Goal: Information Seeking & Learning: Learn about a topic

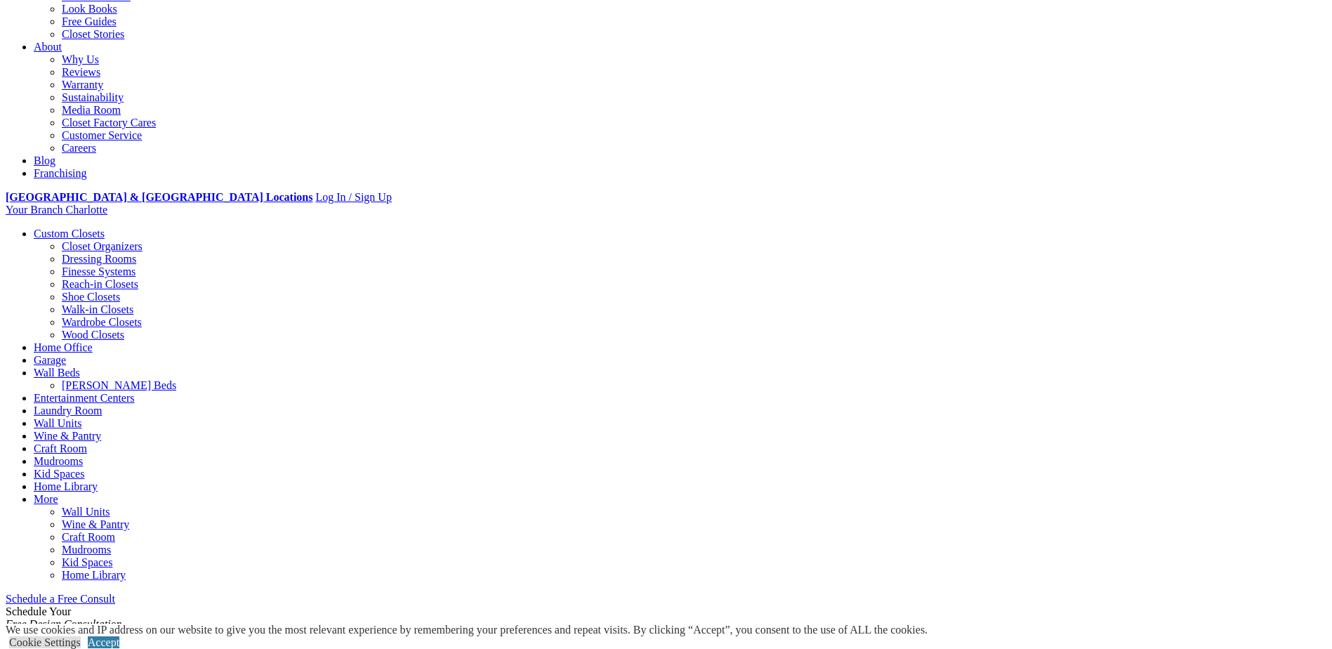
scroll to position [876, 0]
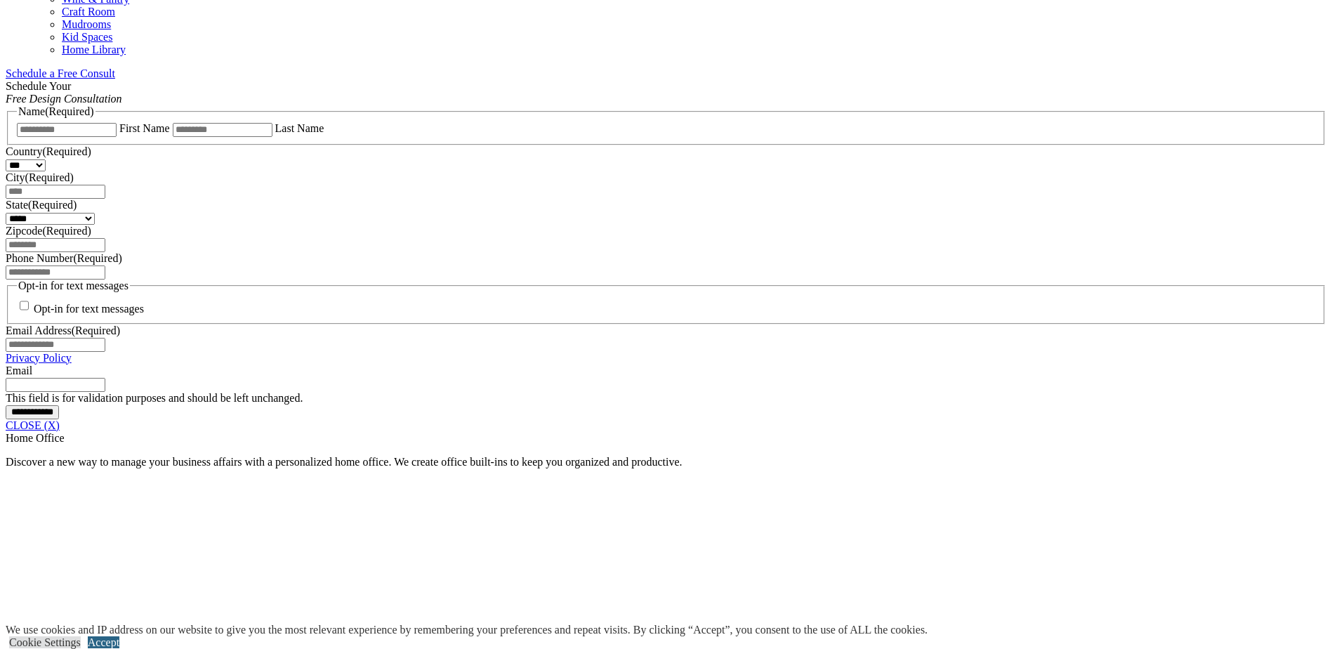
click at [119, 636] on link "Accept" at bounding box center [104, 642] width 32 height 12
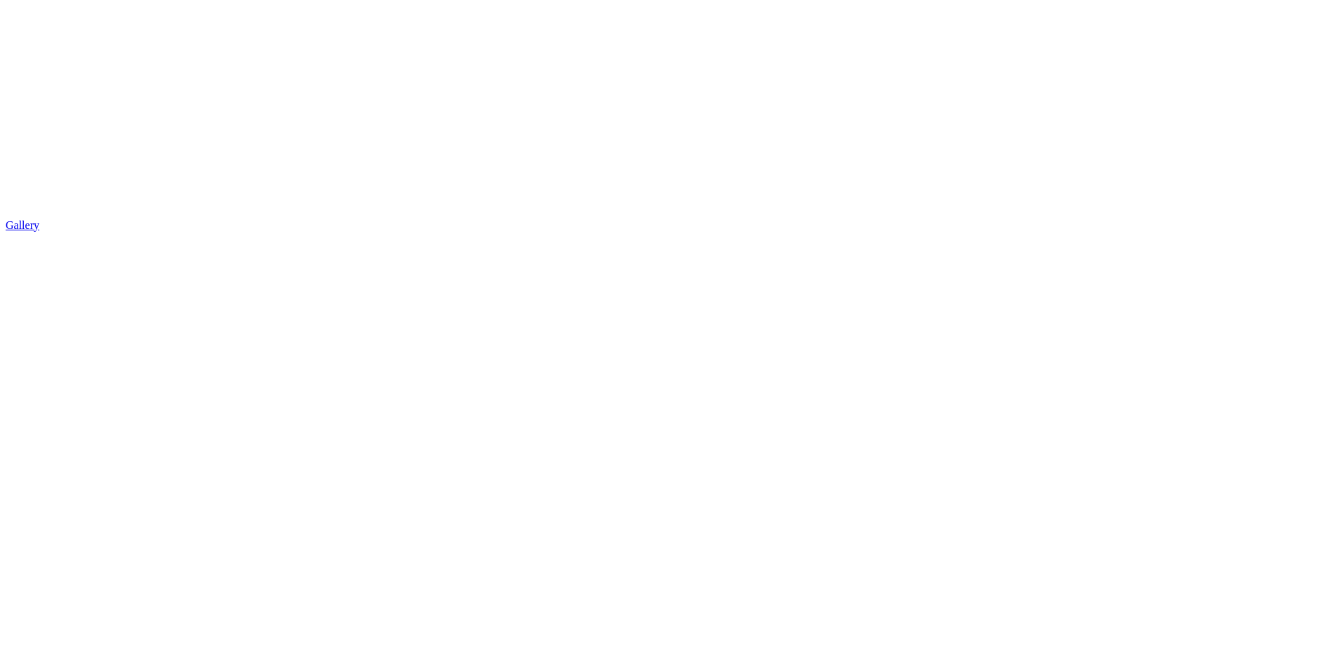
scroll to position [3123, 0]
